Goal: Transaction & Acquisition: Obtain resource

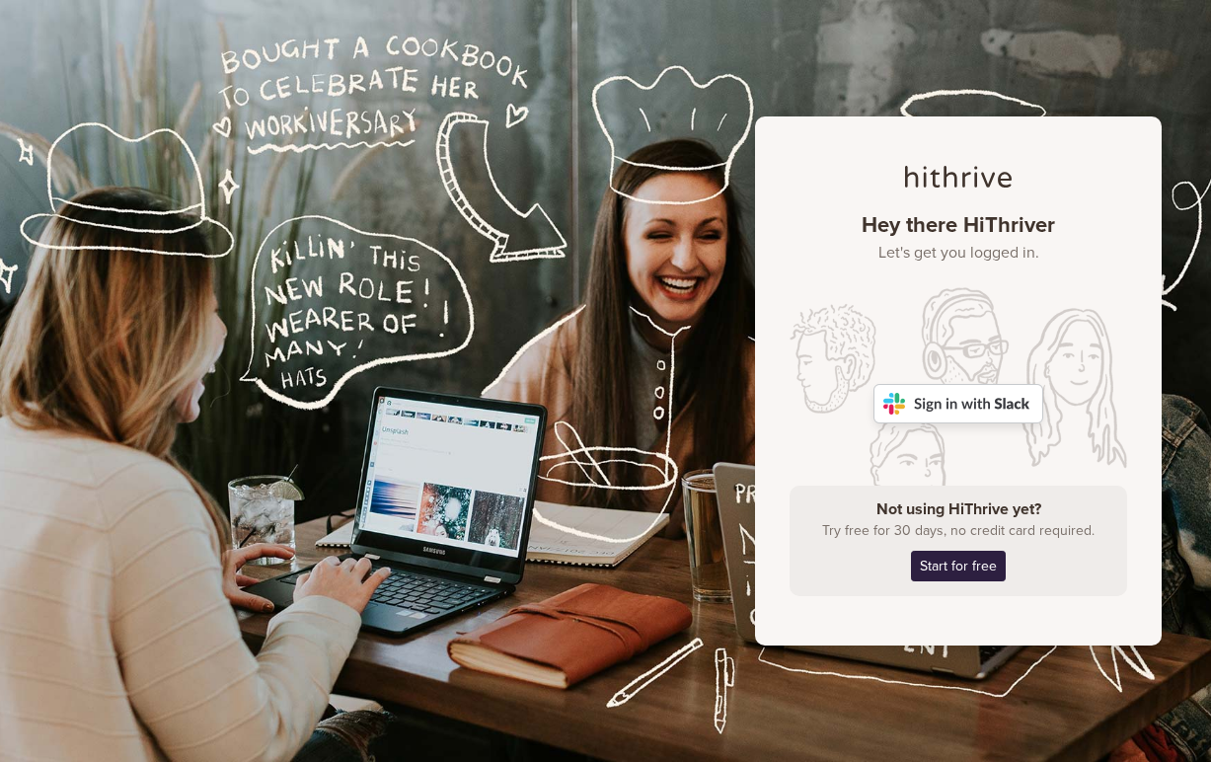
click at [985, 410] on img at bounding box center [959, 403] width 170 height 39
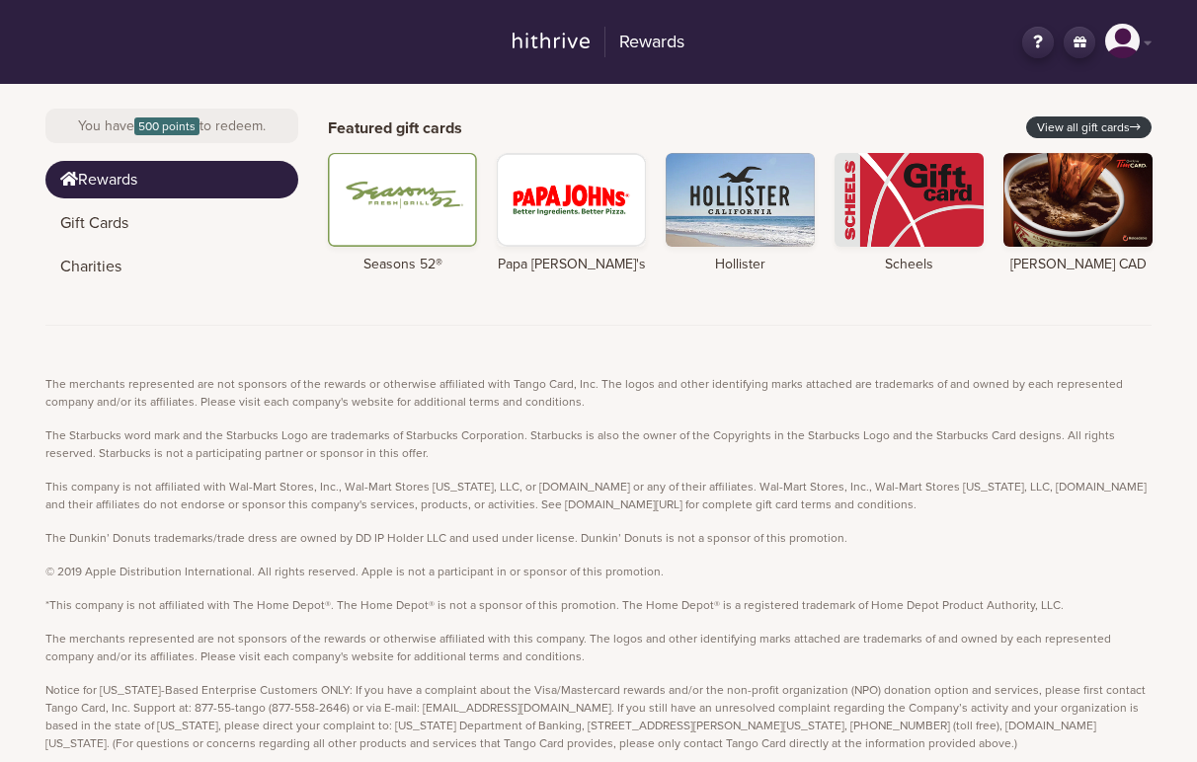
click at [182, 127] on span "500 points" at bounding box center [166, 126] width 65 height 18
click at [1067, 127] on link "View all gift cards" at bounding box center [1088, 128] width 125 height 22
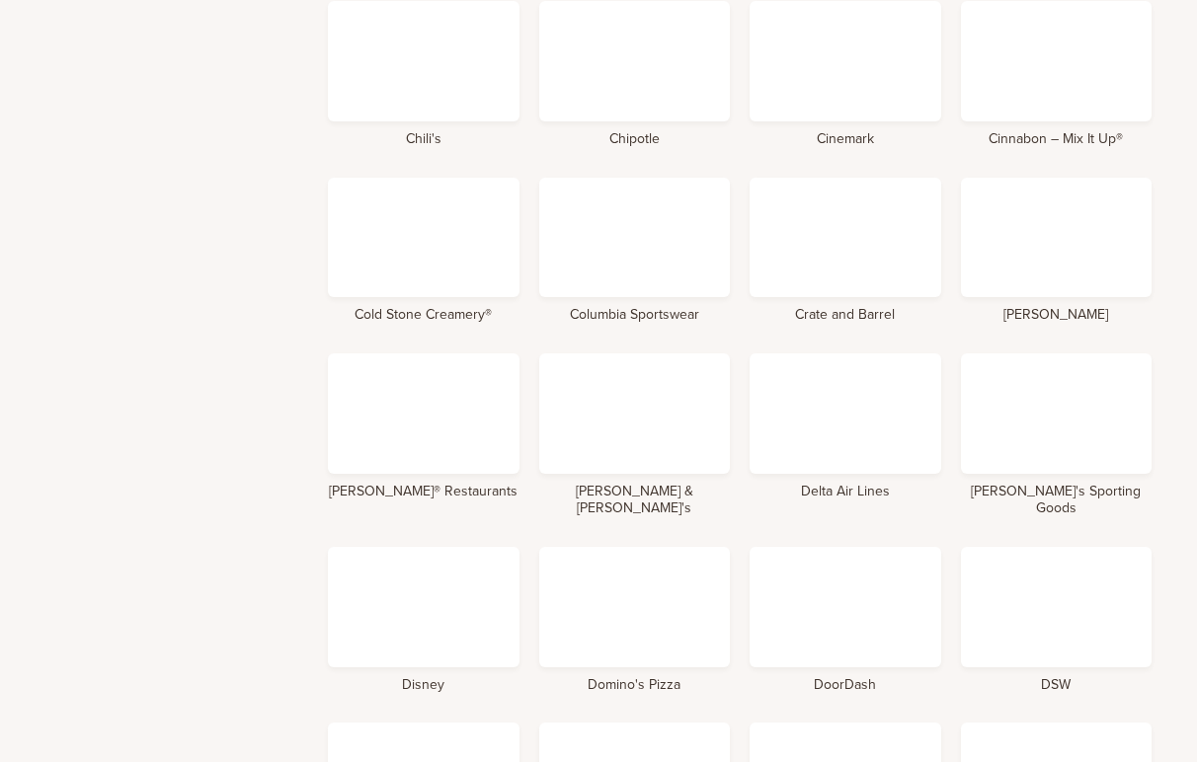
scroll to position [2335, 0]
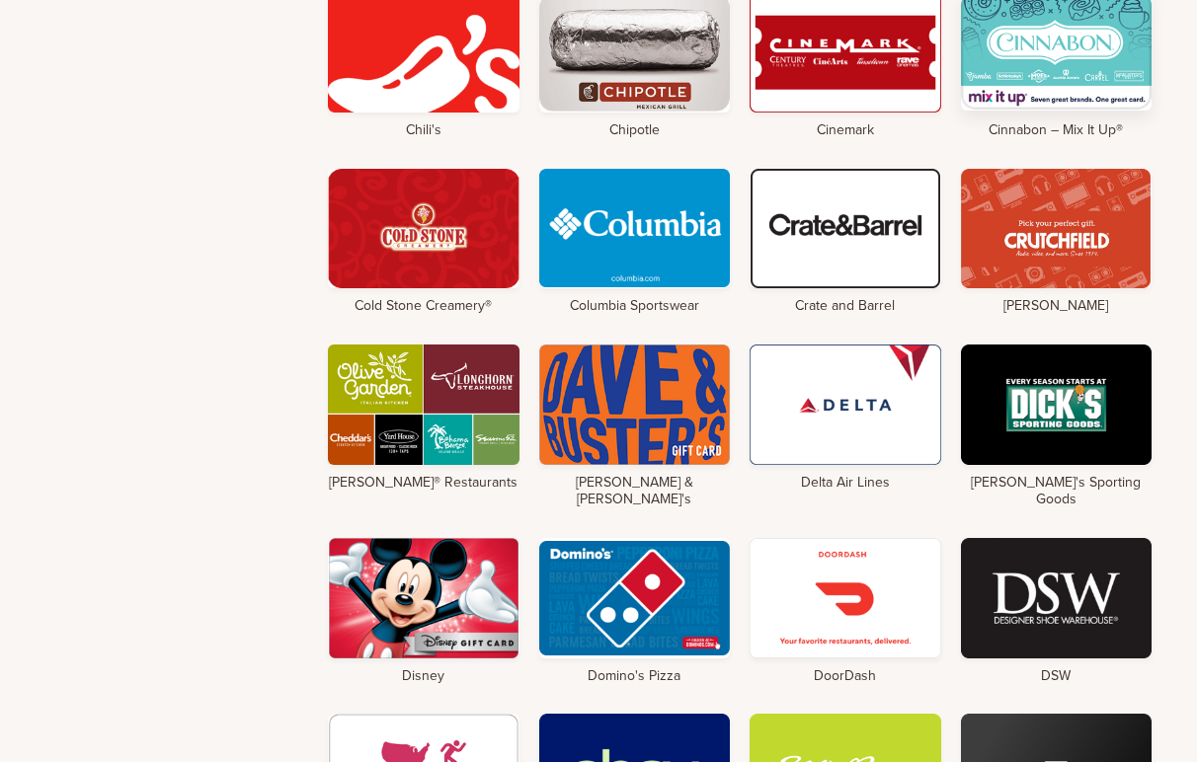
click at [1011, 122] on h4 "Cinnabon – Mix It Up®" at bounding box center [1057, 130] width 192 height 17
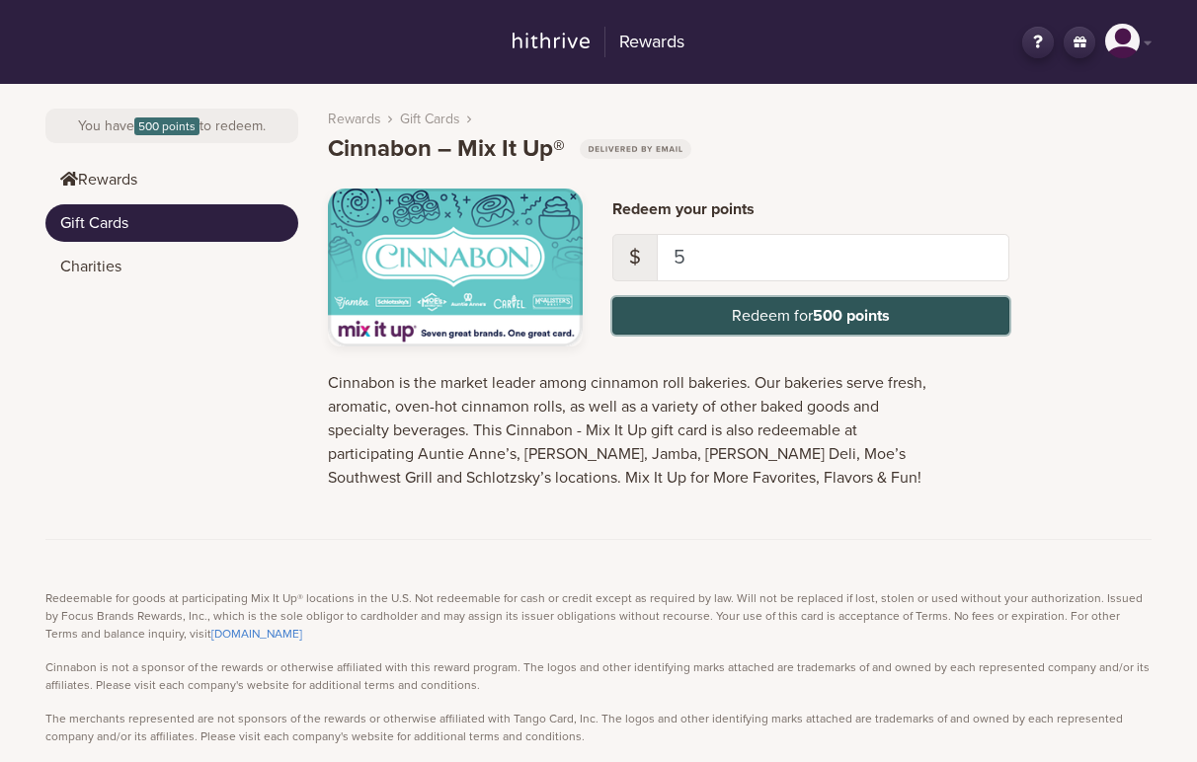
click at [734, 314] on button "Redeem for 500 points" at bounding box center [810, 316] width 397 height 38
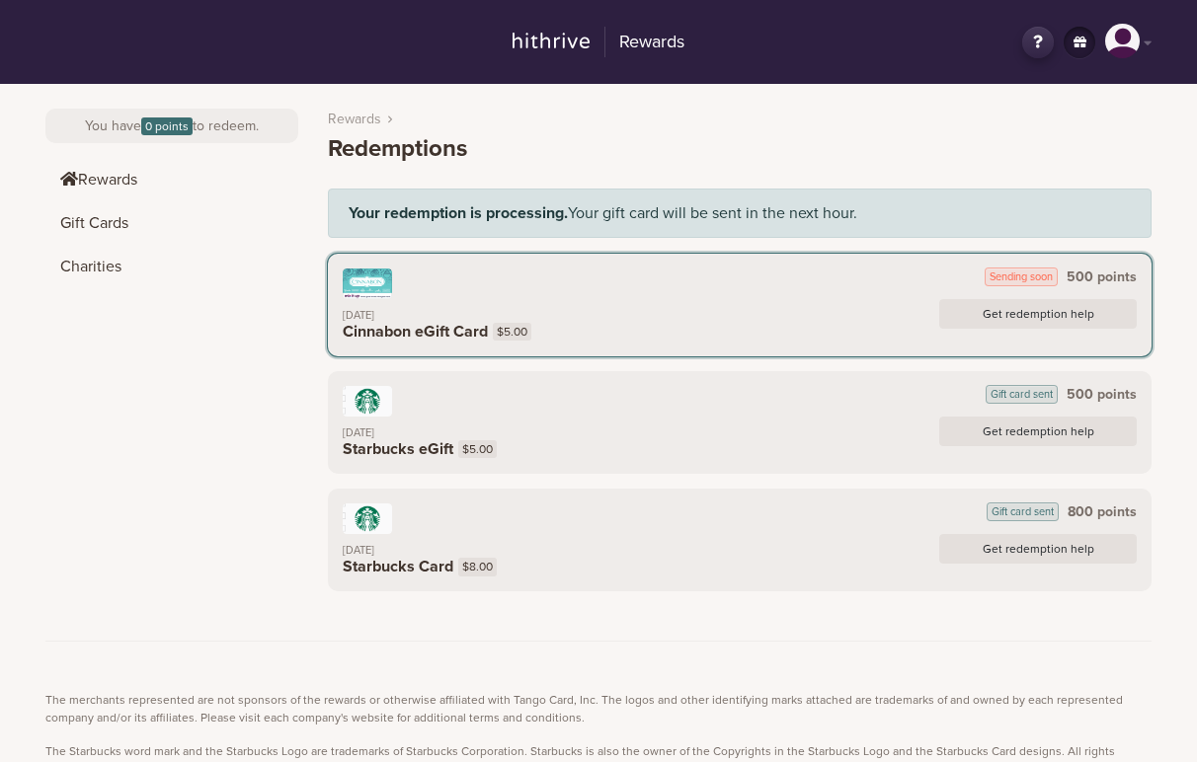
click at [697, 331] on div "10/1/2025 Cinnabon eGift Card $5.00 Get redemption help" at bounding box center [740, 320] width 794 height 42
click at [1031, 319] on link "Get redemption help" at bounding box center [1037, 314] width 197 height 30
click at [115, 228] on link "Gift Cards" at bounding box center [171, 223] width 253 height 38
